Goal: Information Seeking & Learning: Learn about a topic

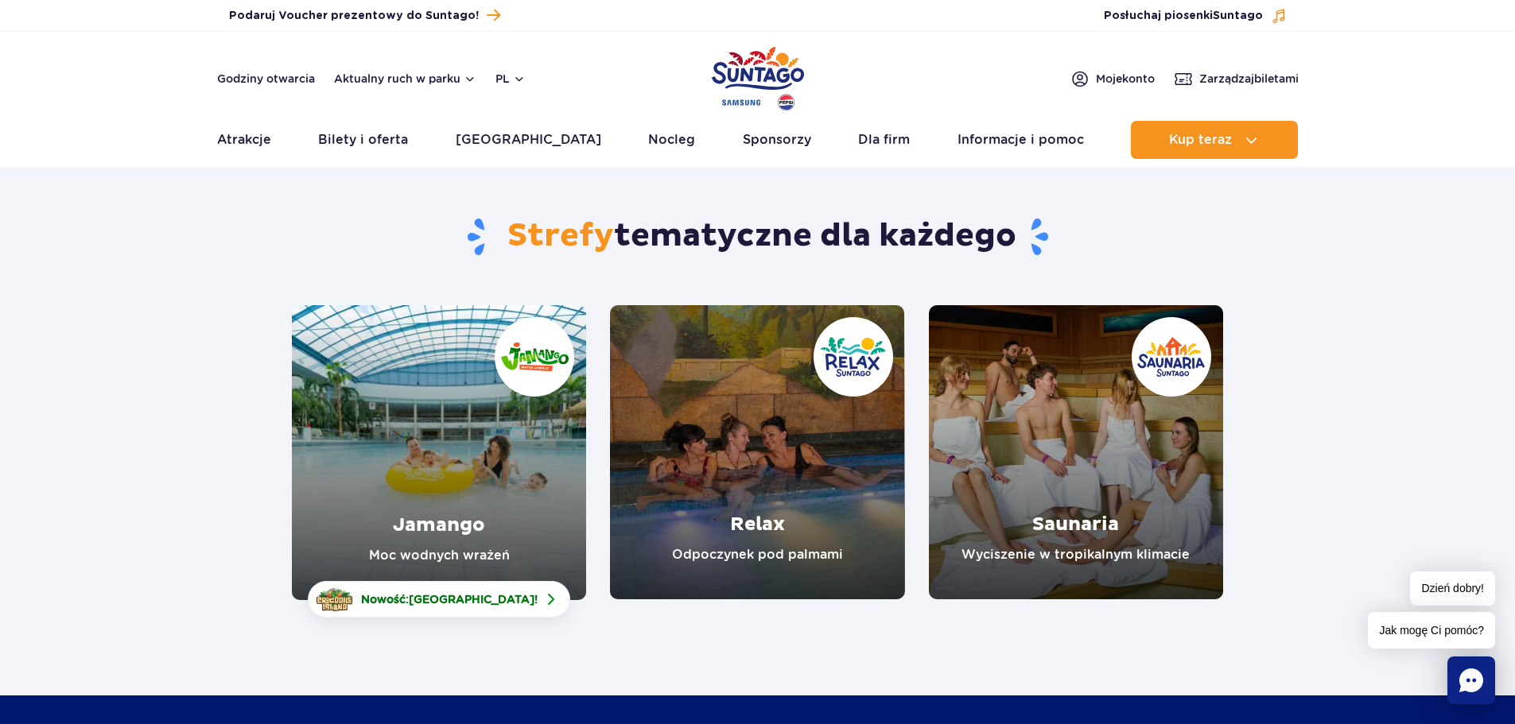
click at [429, 478] on link "Jamango" at bounding box center [439, 452] width 294 height 295
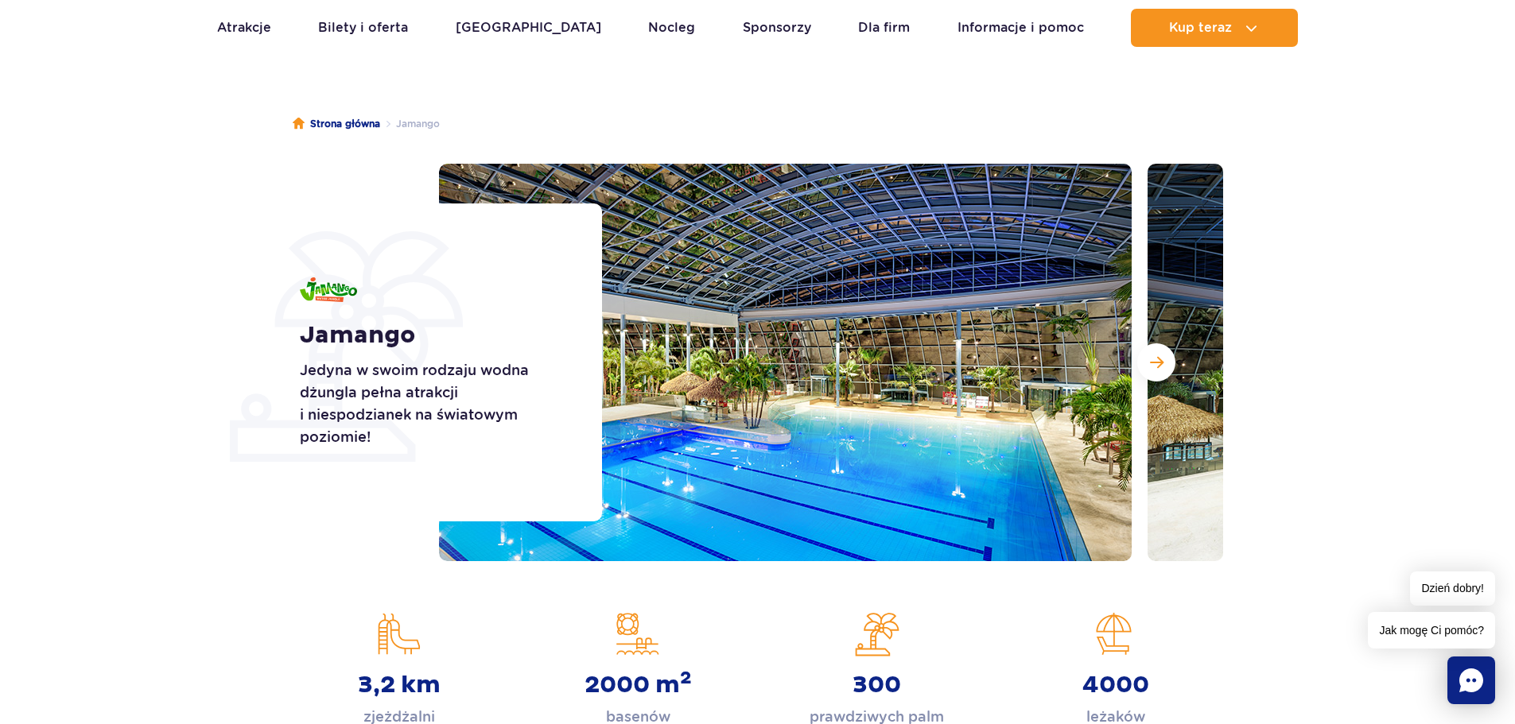
scroll to position [80, 0]
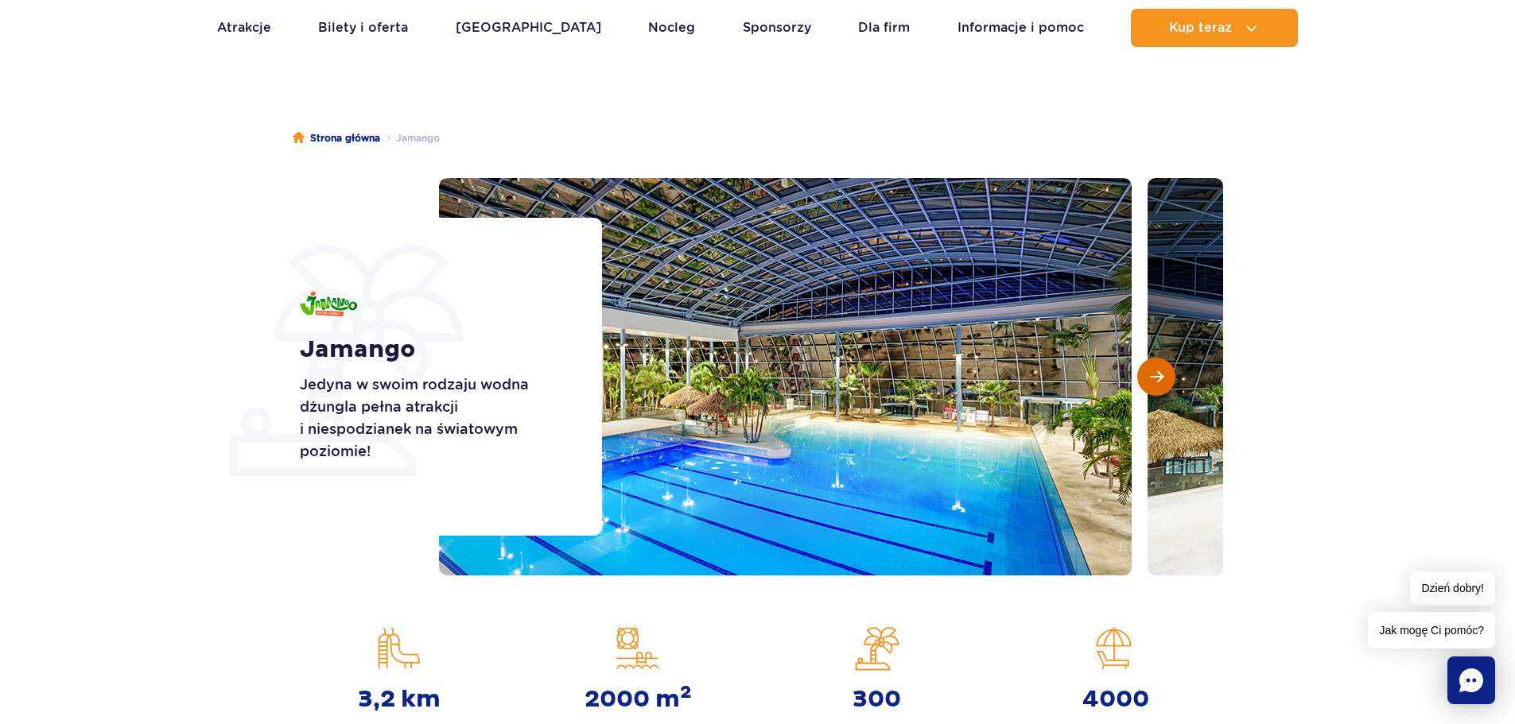
click at [1160, 379] on span "Następny slajd" at bounding box center [1157, 377] width 14 height 14
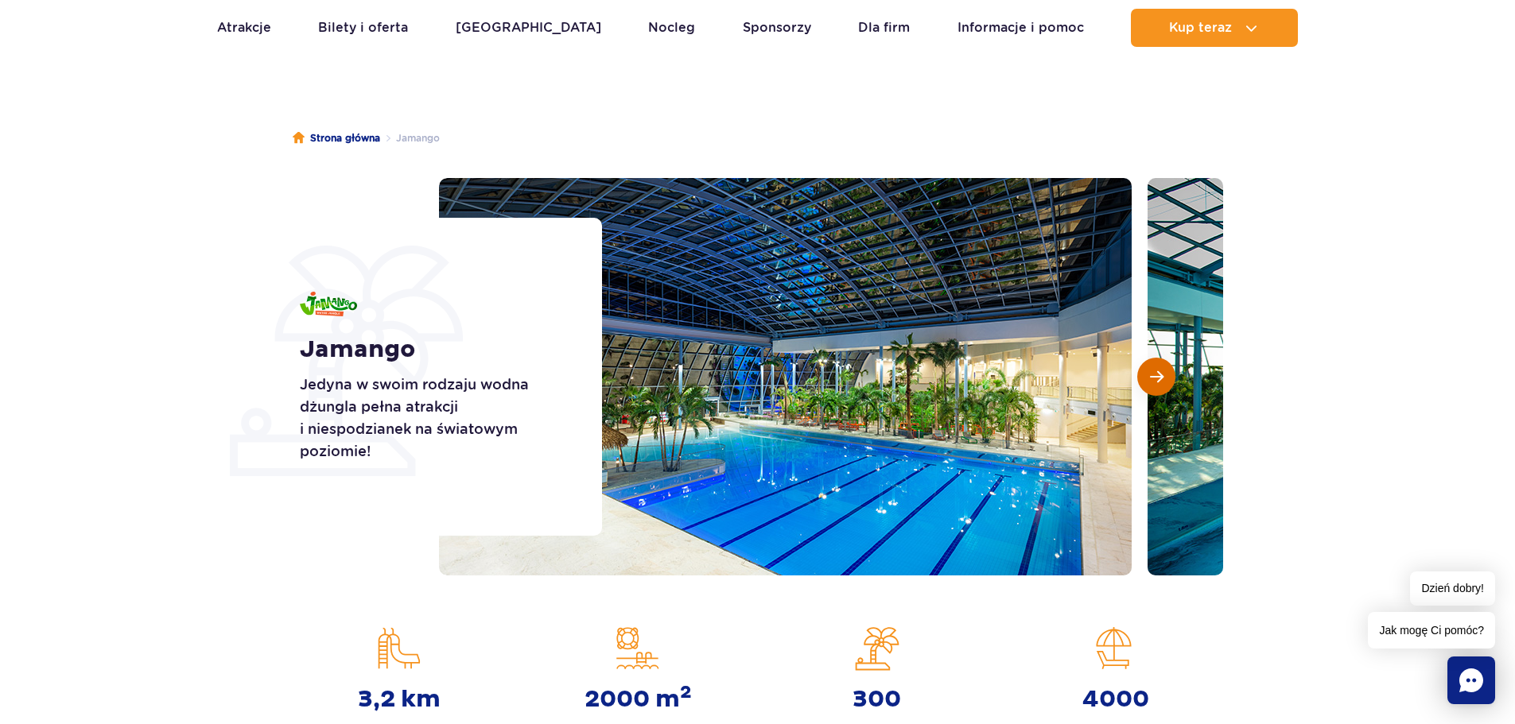
click at [1160, 379] on span "Następny slajd" at bounding box center [1157, 377] width 14 height 14
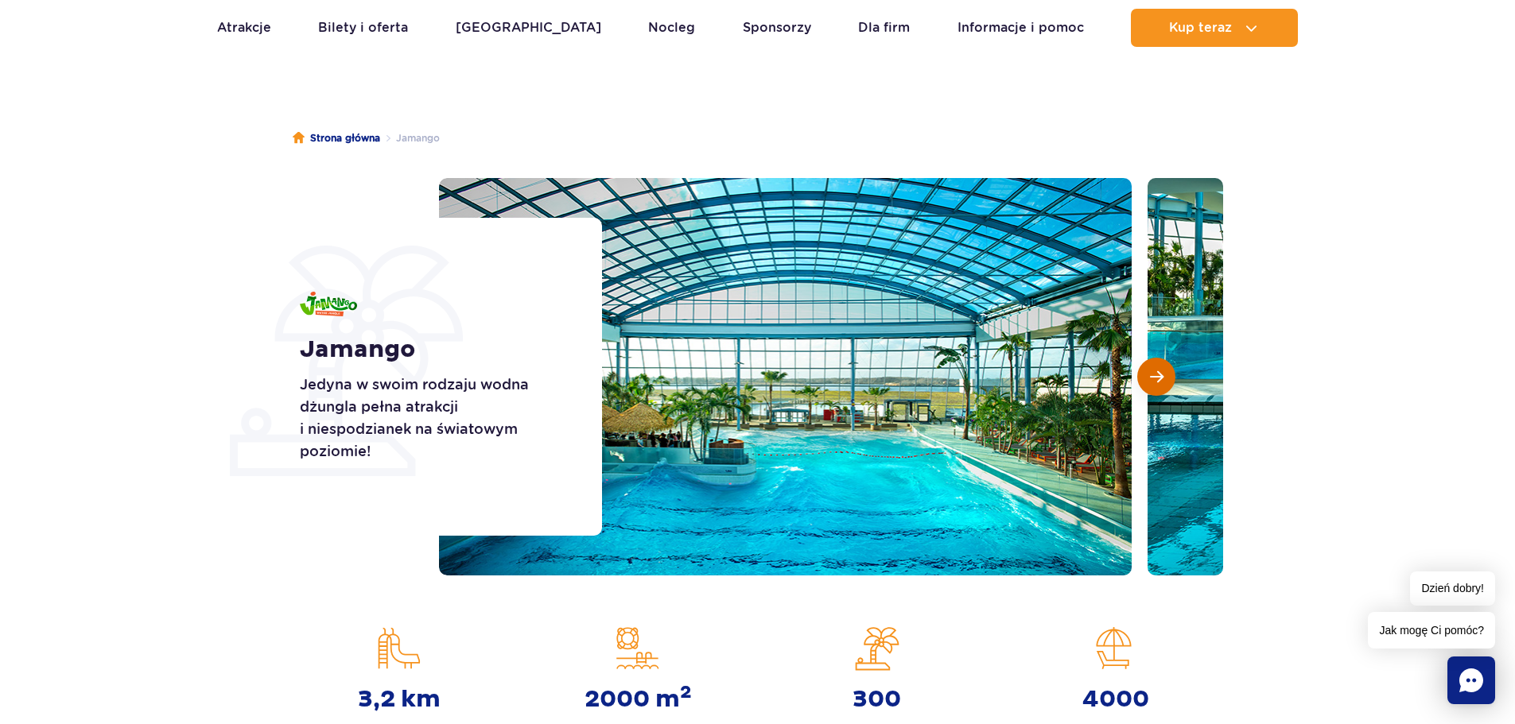
click at [1160, 377] on span "Następny slajd" at bounding box center [1157, 377] width 14 height 14
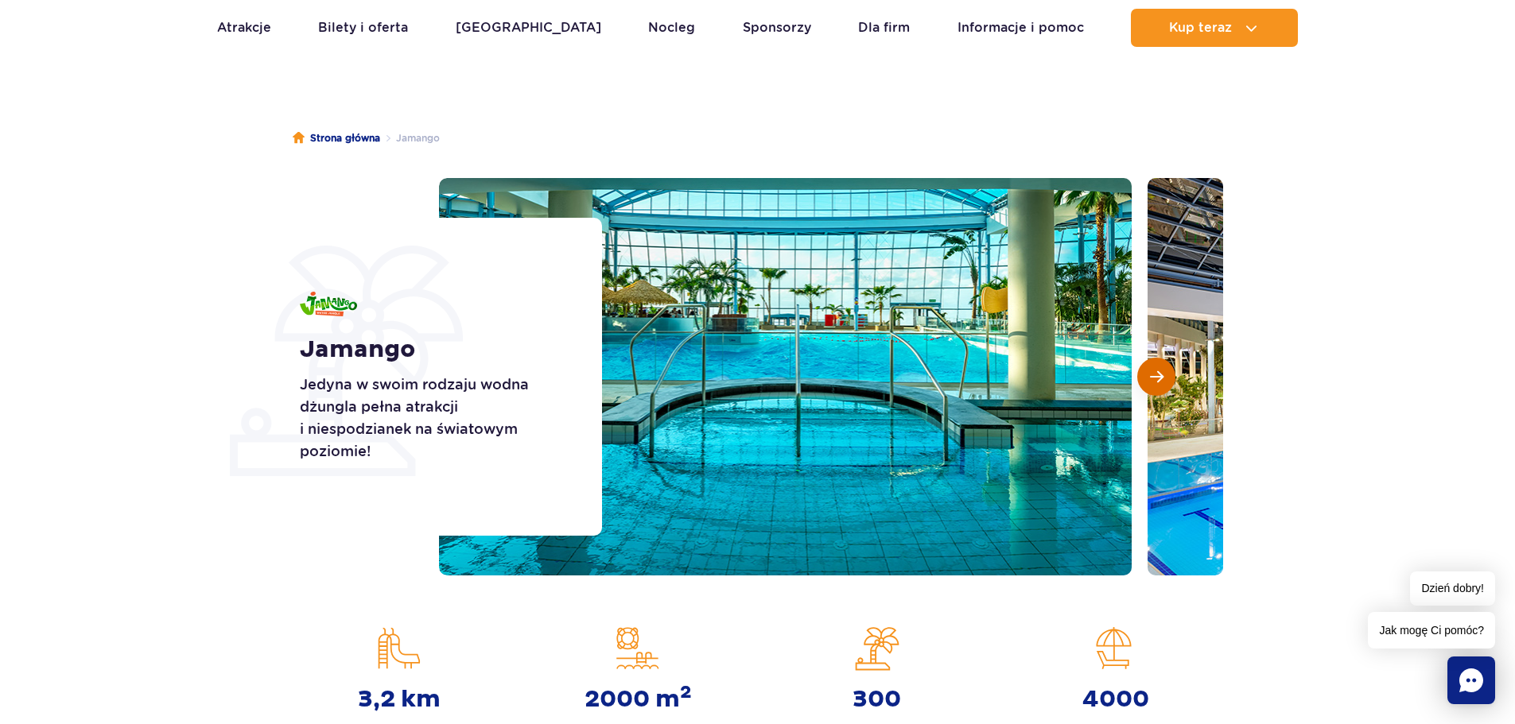
click at [1160, 377] on span "Następny slajd" at bounding box center [1157, 377] width 14 height 14
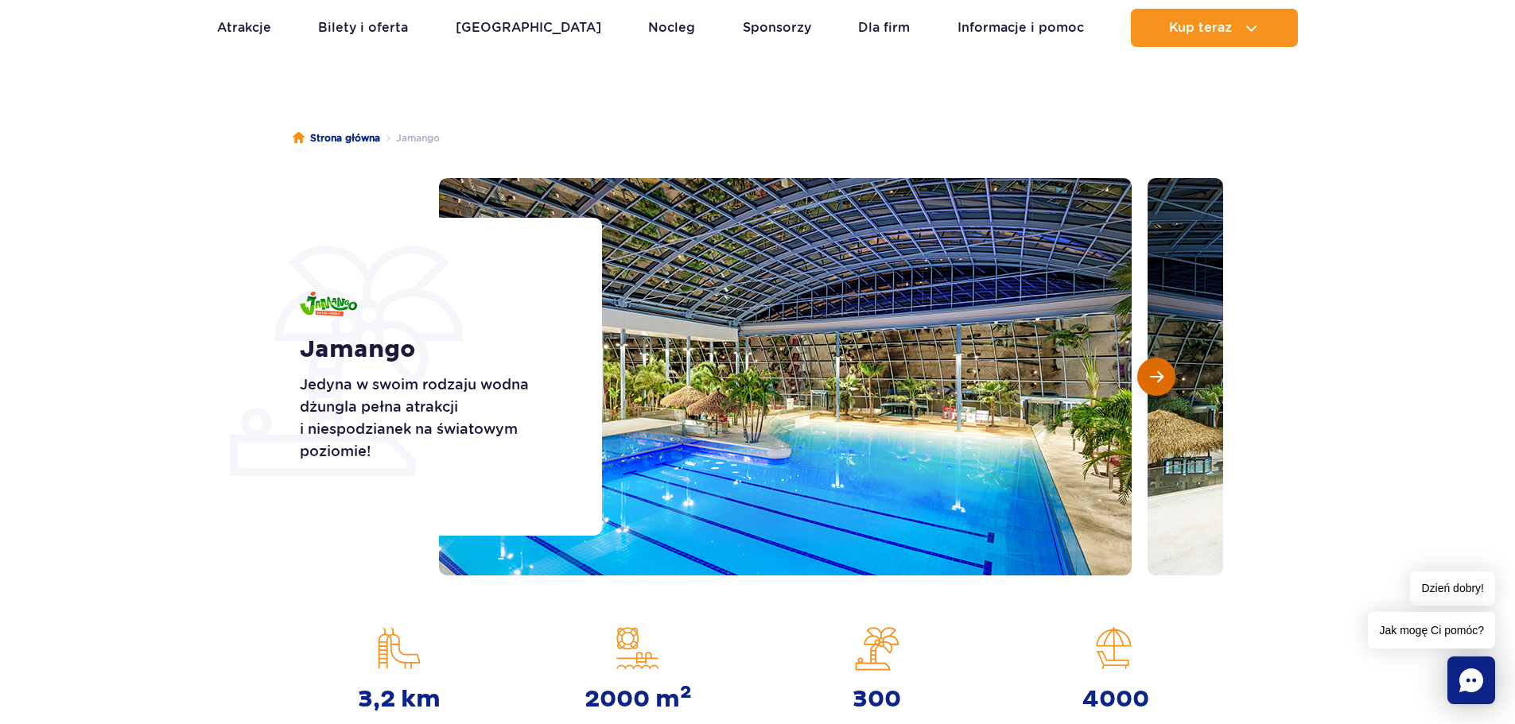
click at [1160, 377] on span "Następny slajd" at bounding box center [1157, 377] width 14 height 14
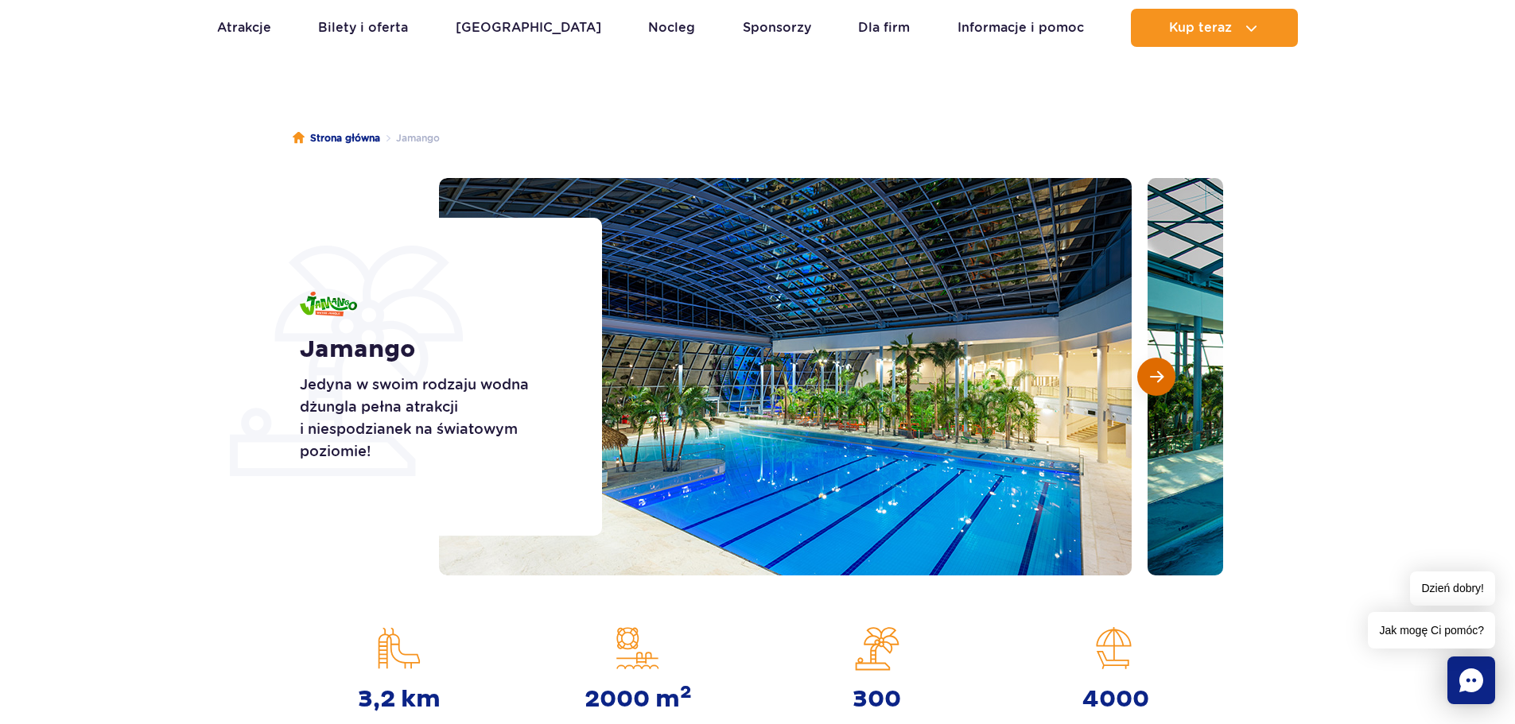
click at [1160, 377] on span "Następny slajd" at bounding box center [1157, 377] width 14 height 14
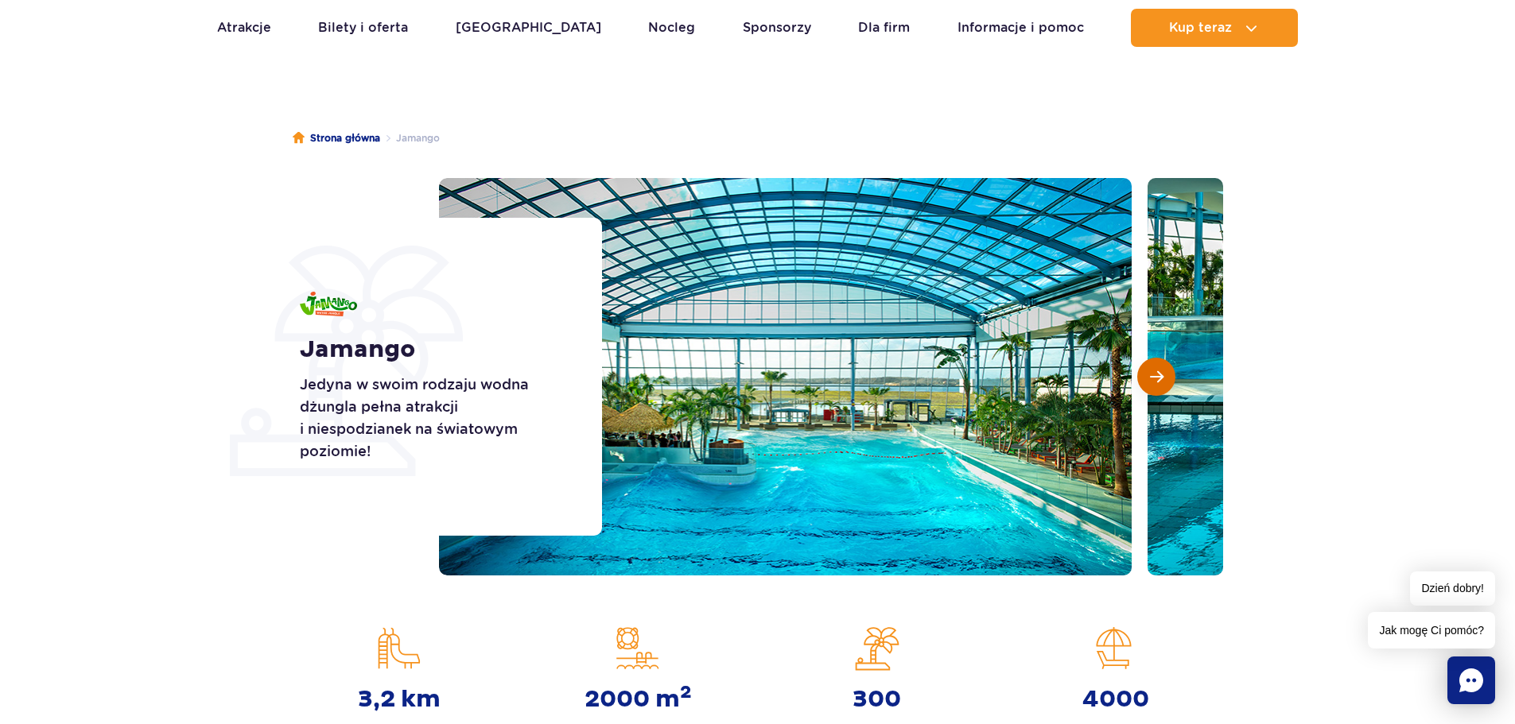
click at [1160, 377] on span "Następny slajd" at bounding box center [1157, 377] width 14 height 14
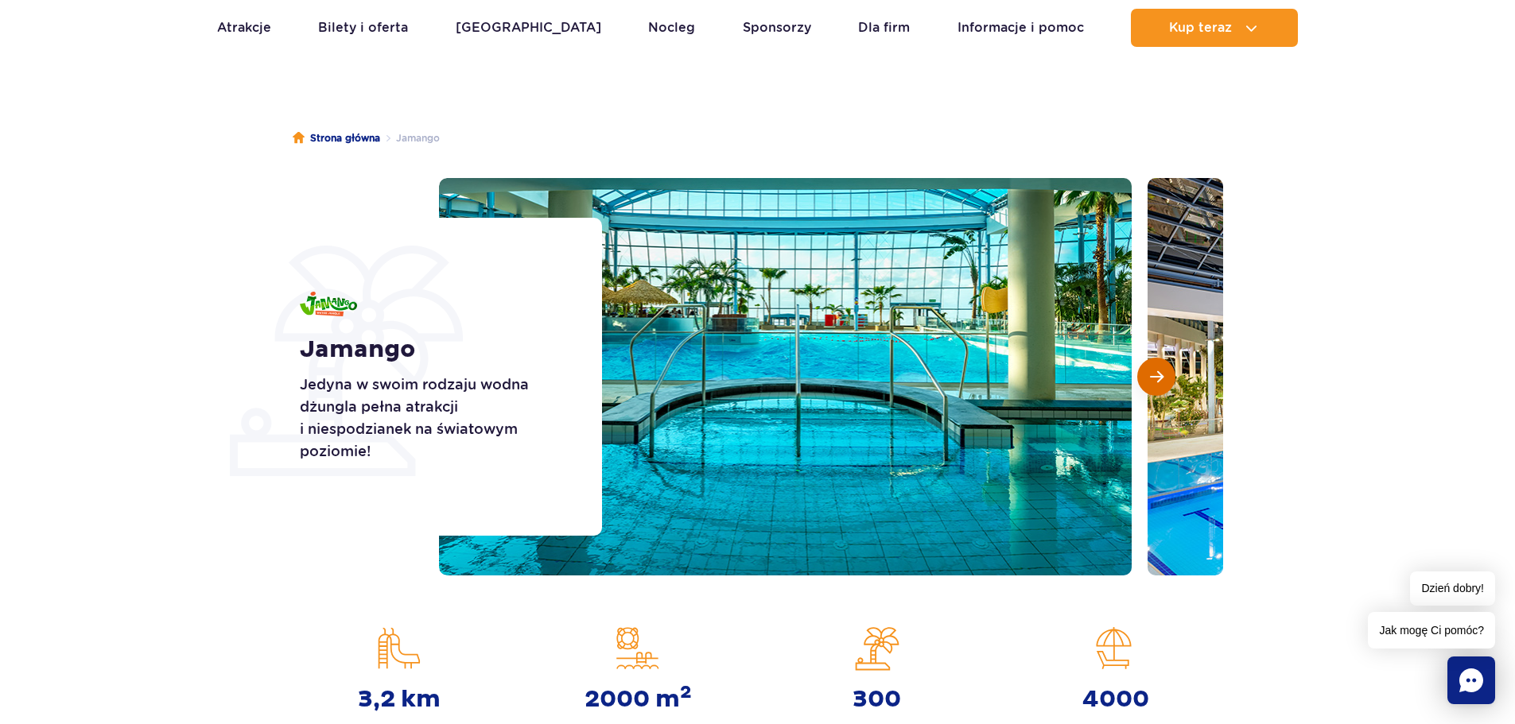
click at [1160, 377] on span "Następny slajd" at bounding box center [1157, 377] width 14 height 14
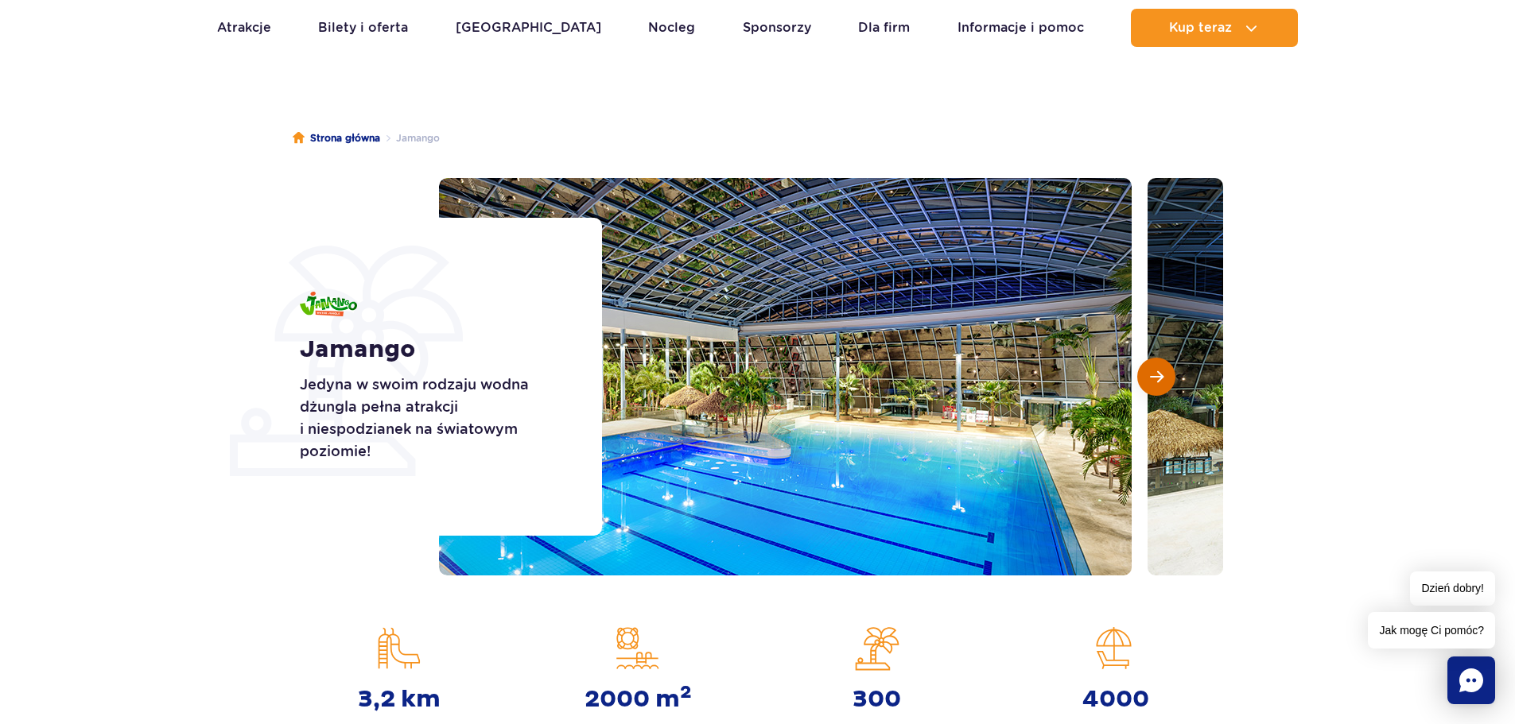
click at [1160, 377] on span "Następny slajd" at bounding box center [1157, 377] width 14 height 14
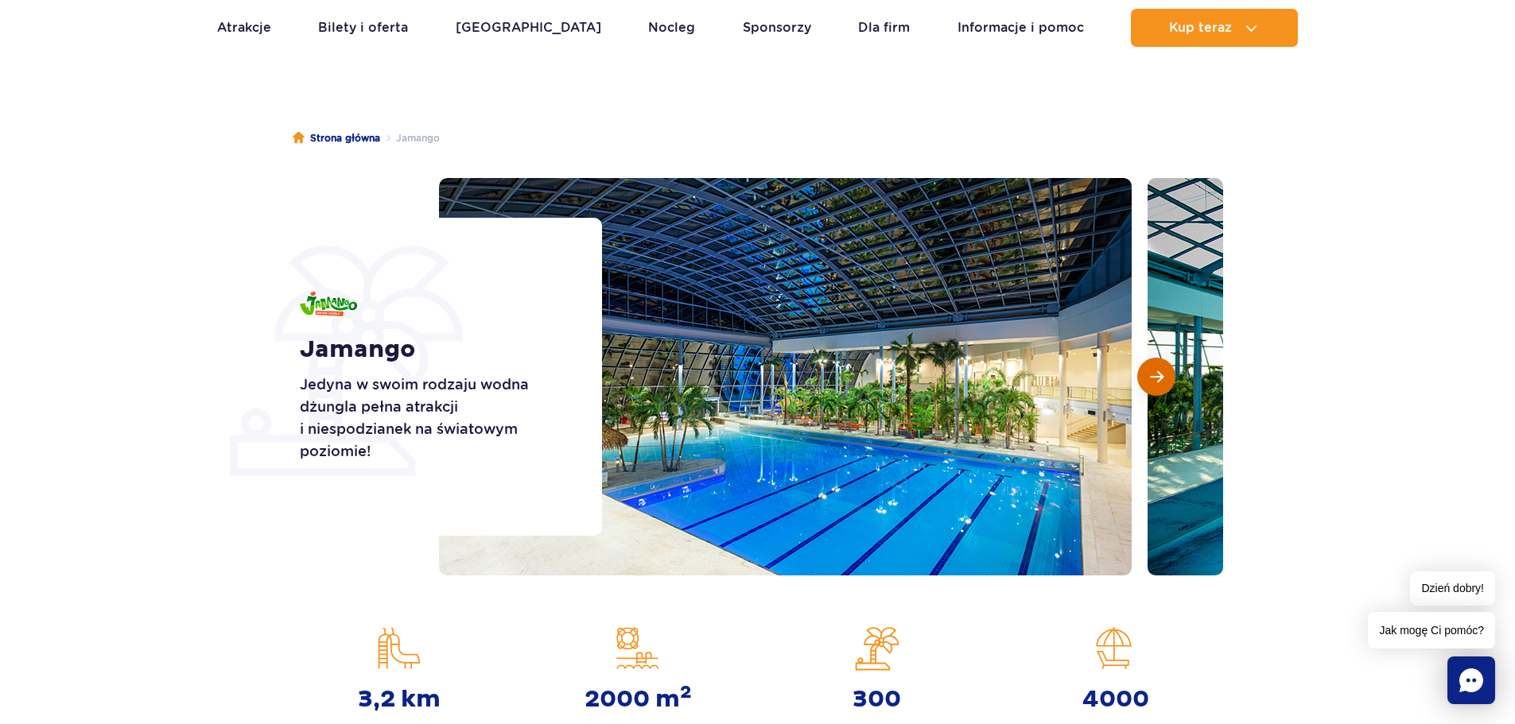
click at [1160, 377] on span "Następny slajd" at bounding box center [1157, 377] width 14 height 14
